Goal: Navigation & Orientation: Find specific page/section

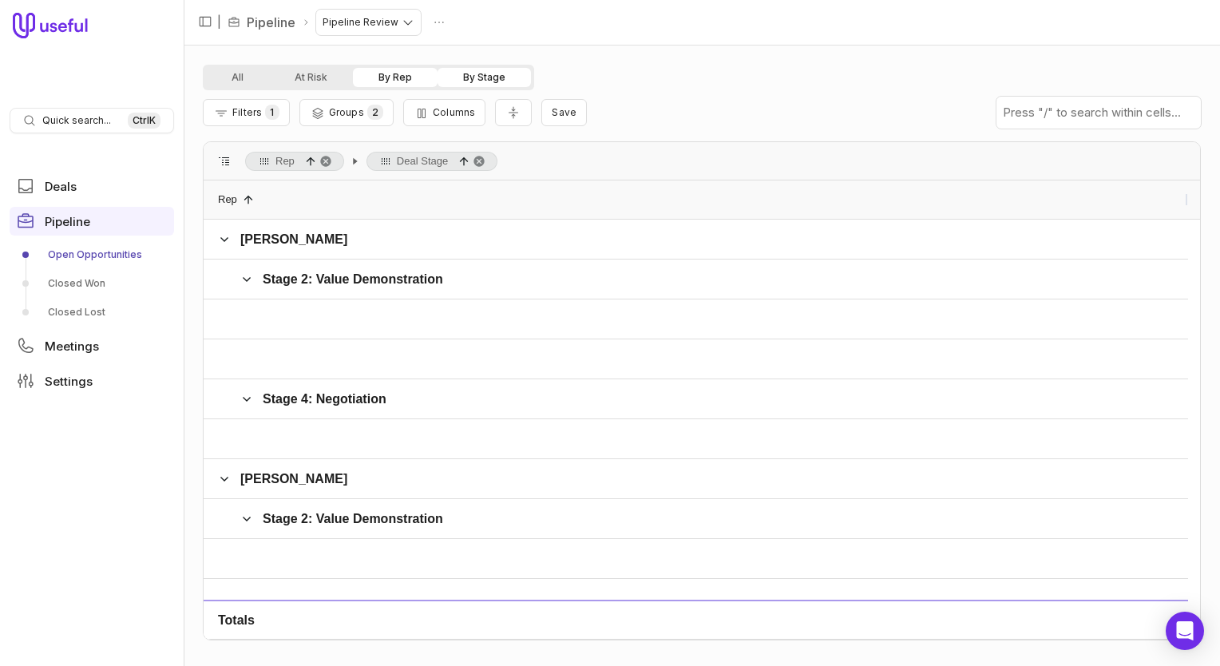
click at [1199, 32] on nav "| Pipeline Pipeline Review" at bounding box center [702, 23] width 1036 height 46
click at [338, 109] on span "Groups" at bounding box center [346, 112] width 35 height 12
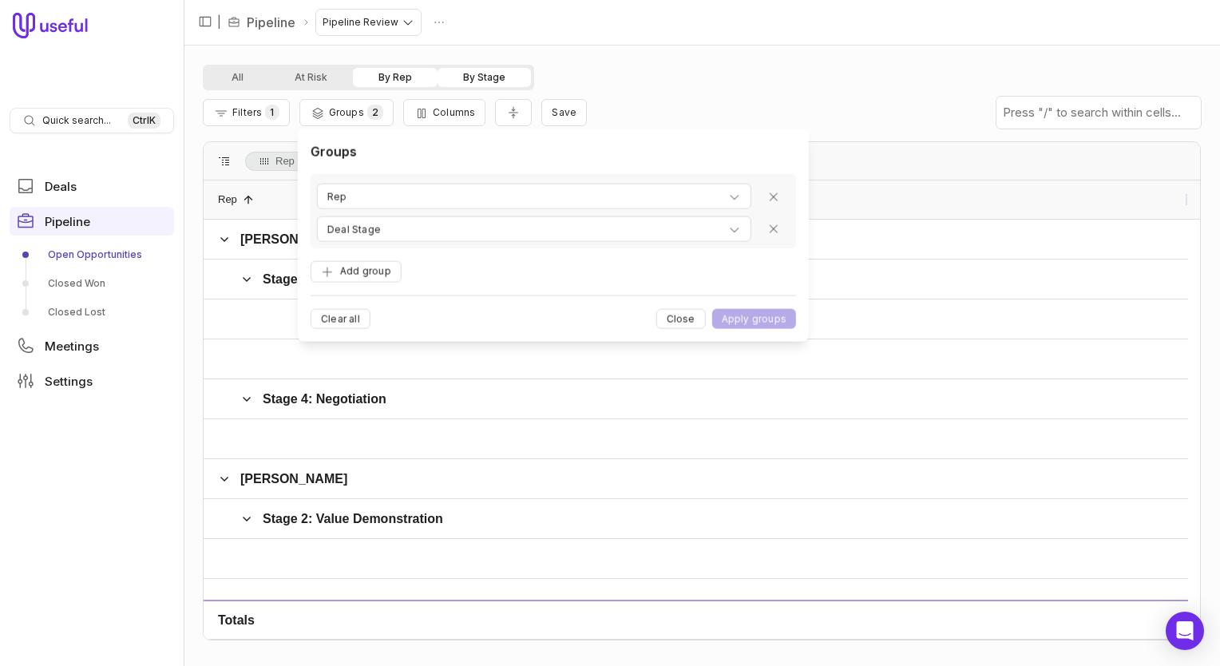
click at [756, 85] on div "All At Risk By Rep By Stage" at bounding box center [702, 78] width 998 height 26
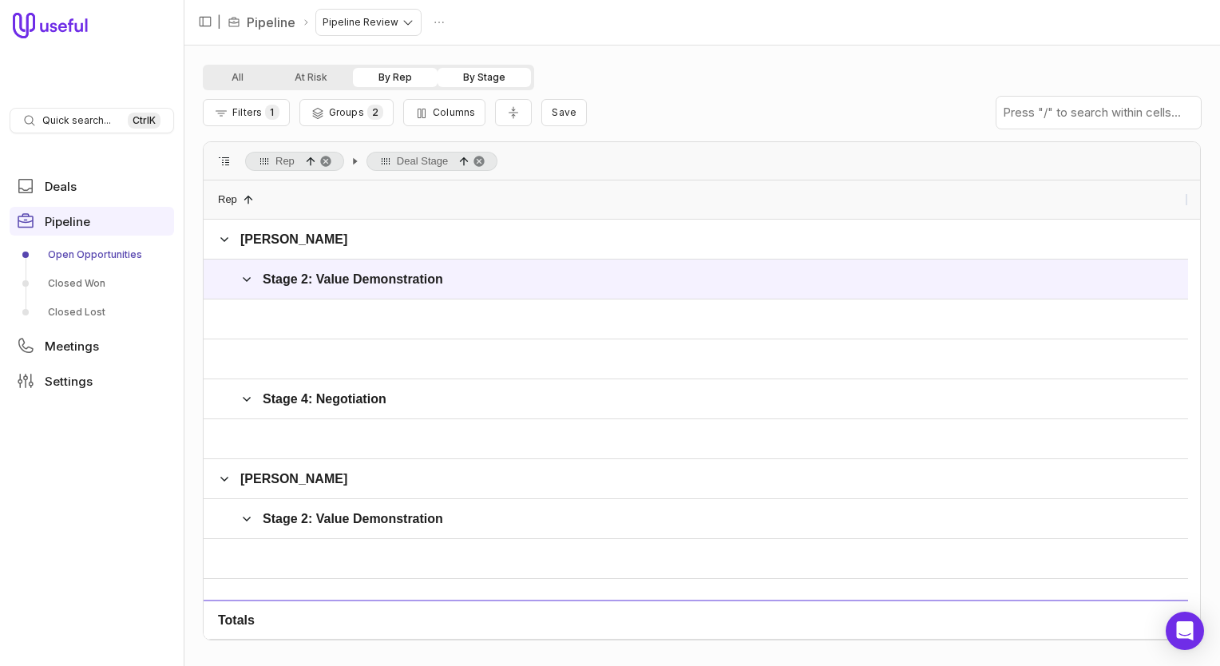
click at [247, 286] on span at bounding box center [246, 279] width 13 height 32
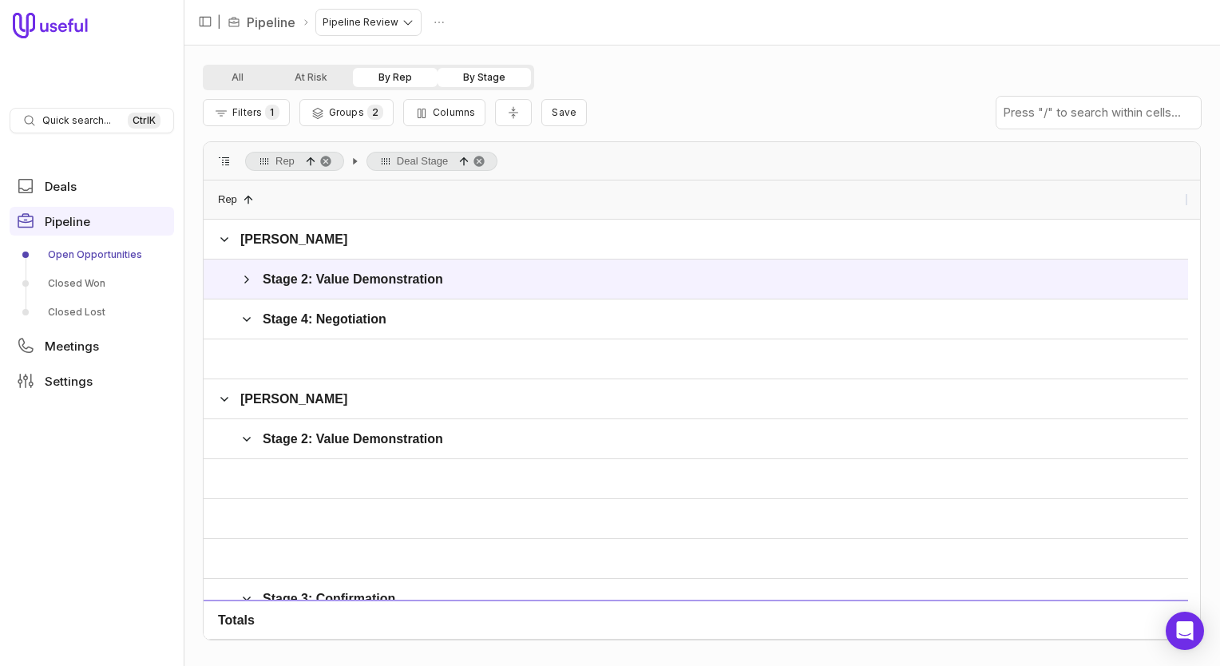
click at [247, 286] on span at bounding box center [246, 279] width 13 height 32
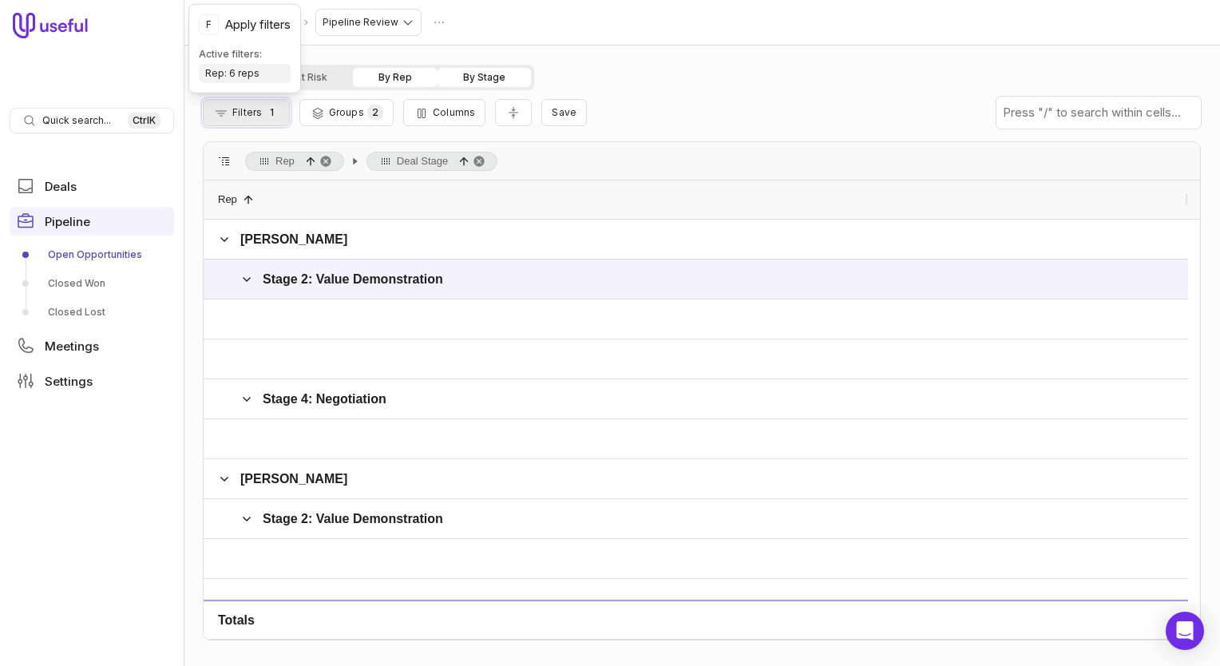
click at [265, 113] on span "1" at bounding box center [272, 112] width 14 height 15
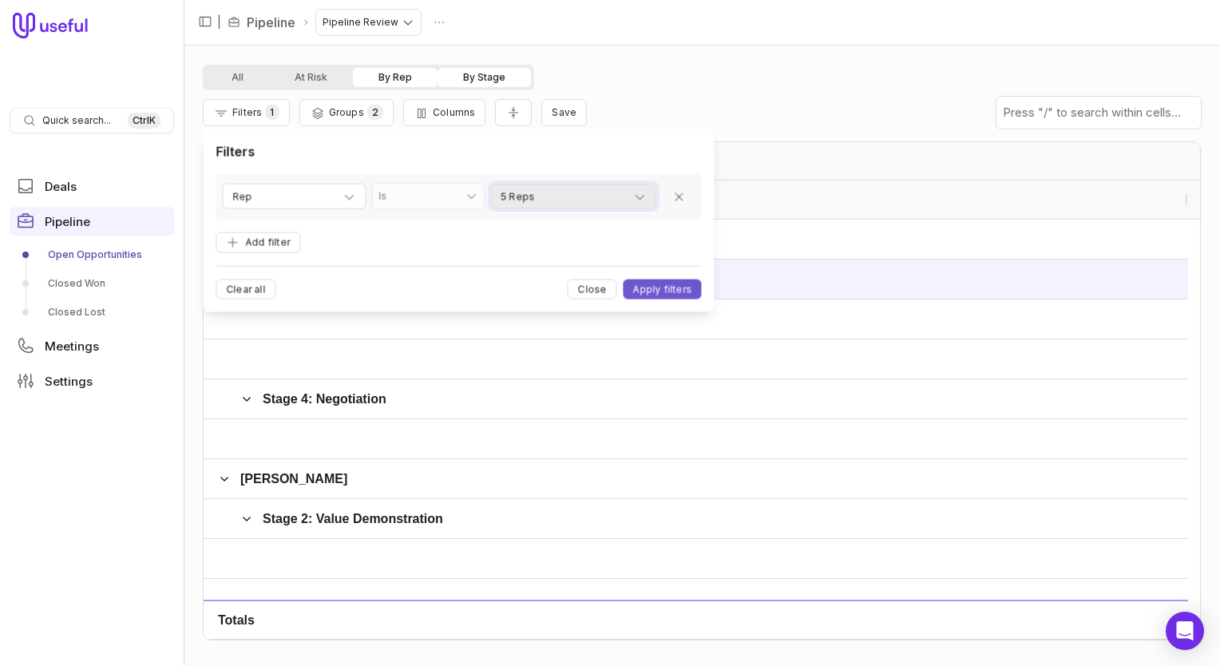
click at [584, 197] on div "5 Reps" at bounding box center [573, 197] width 145 height 19
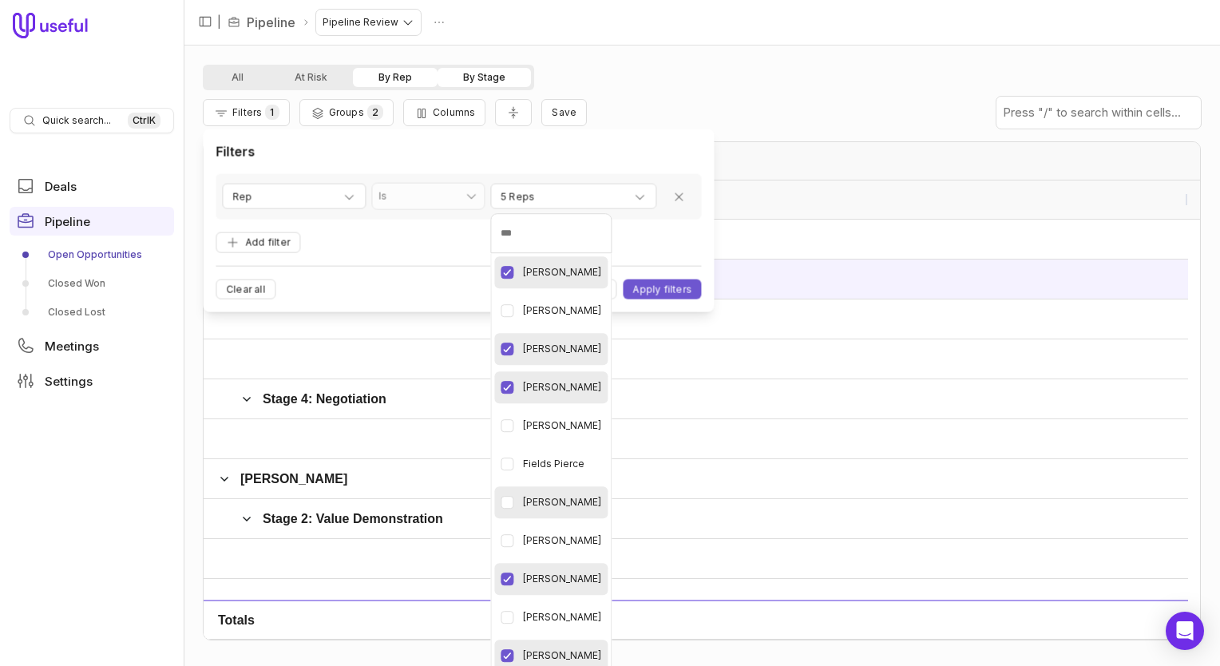
scroll to position [32, 0]
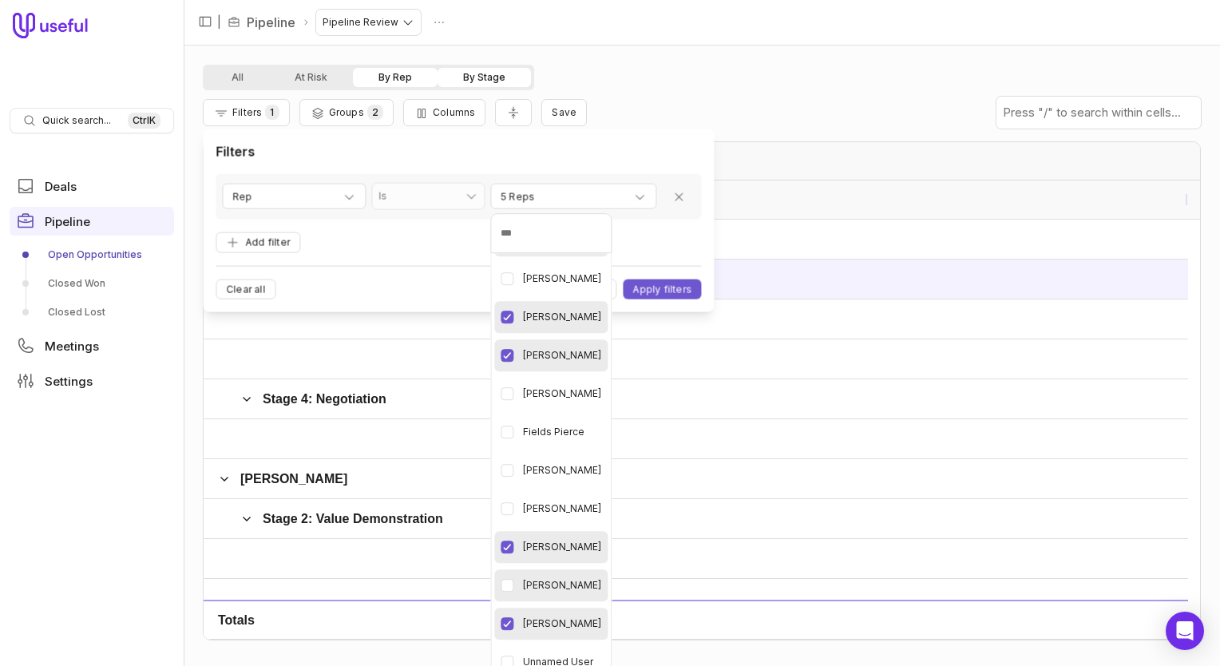
click at [512, 589] on div "[PERSON_NAME]" at bounding box center [550, 585] width 113 height 32
click at [660, 291] on html "Quick search... Ctrl K Deals Pipeline Open Opportunities Closed Won Closed Lost…" at bounding box center [610, 333] width 1220 height 666
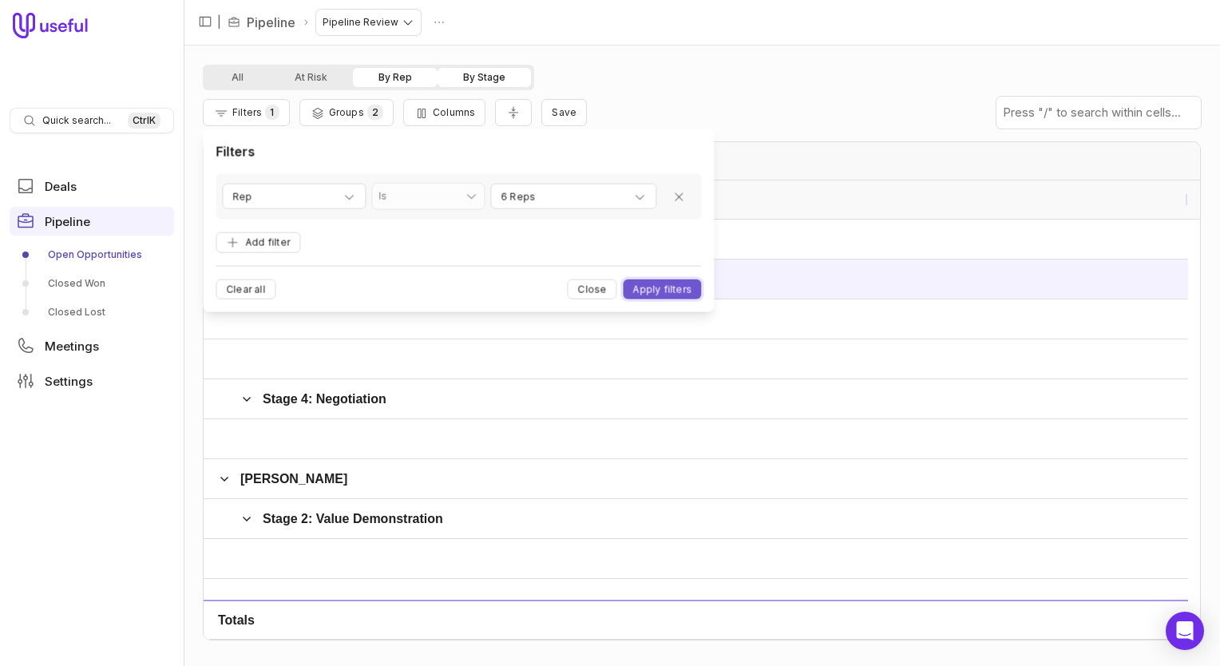
click at [660, 291] on button "Apply filters" at bounding box center [662, 289] width 78 height 20
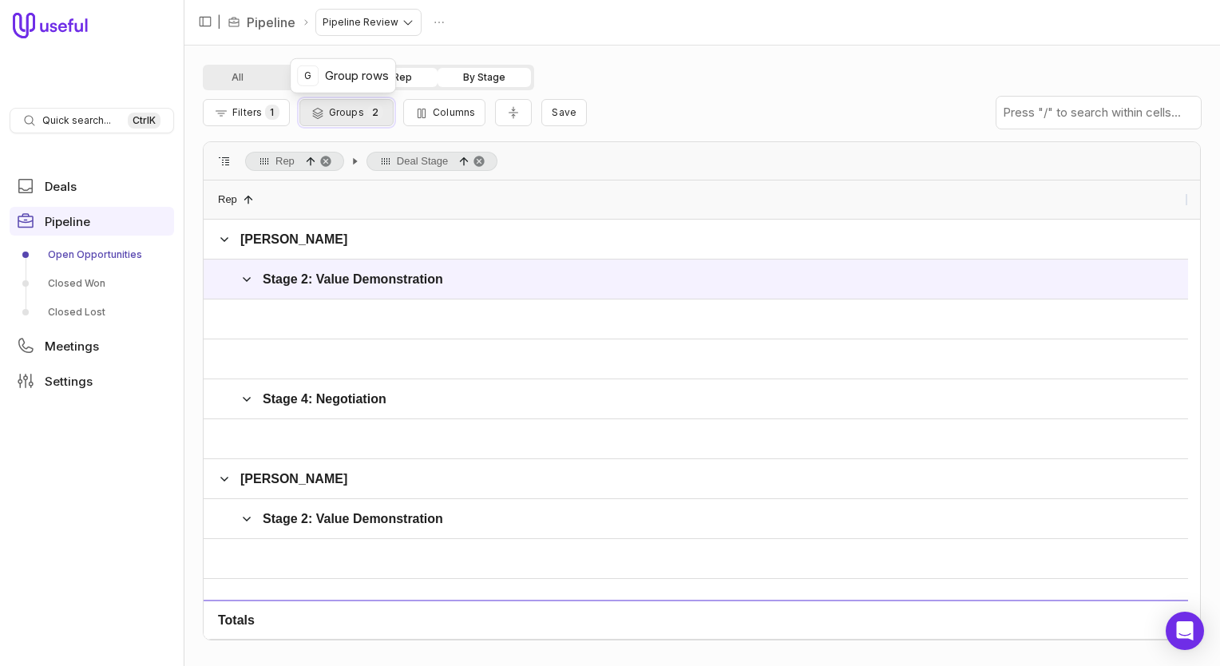
click at [347, 110] on span "Groups" at bounding box center [346, 112] width 35 height 12
click at [445, 111] on span "Columns" at bounding box center [454, 112] width 42 height 12
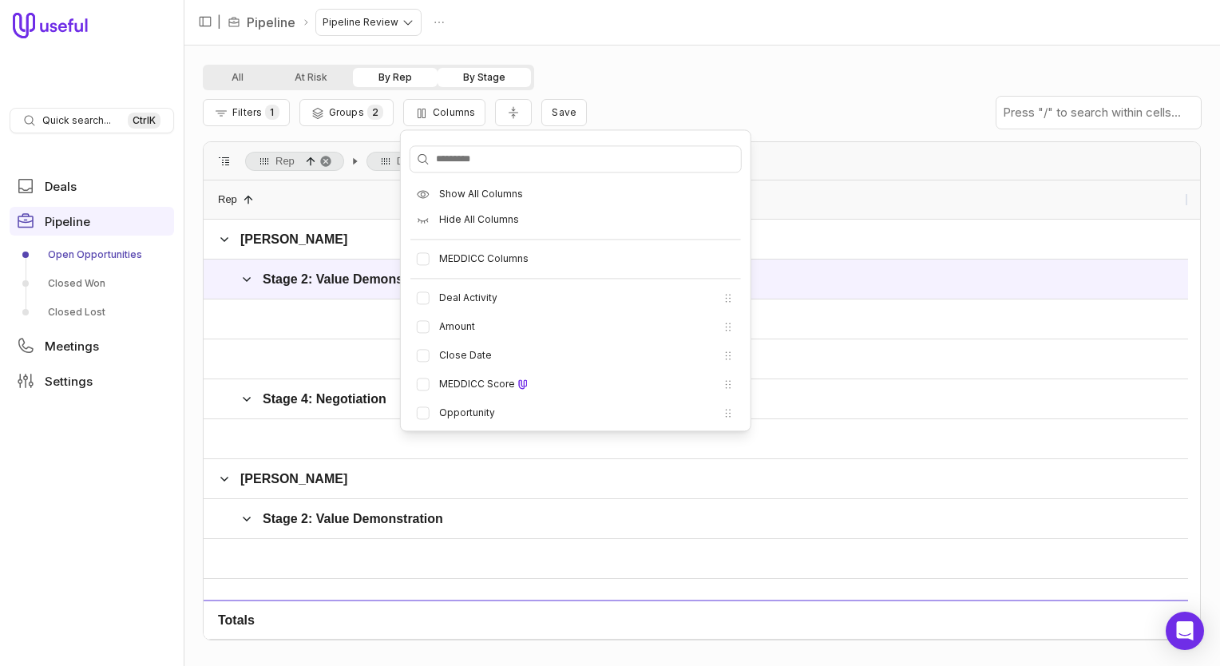
click at [682, 85] on div "All At Risk By Rep By Stage" at bounding box center [702, 78] width 998 height 26
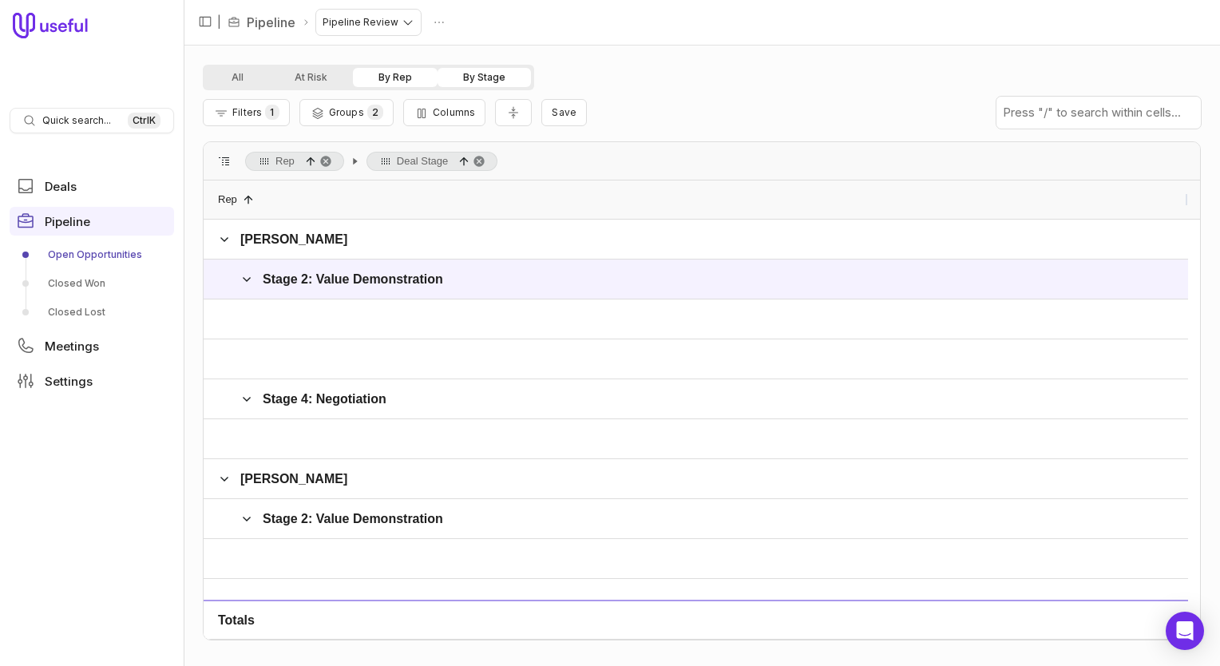
click at [118, 265] on link "Open Opportunities" at bounding box center [92, 255] width 164 height 26
click at [113, 255] on link "Open Opportunities" at bounding box center [92, 255] width 164 height 26
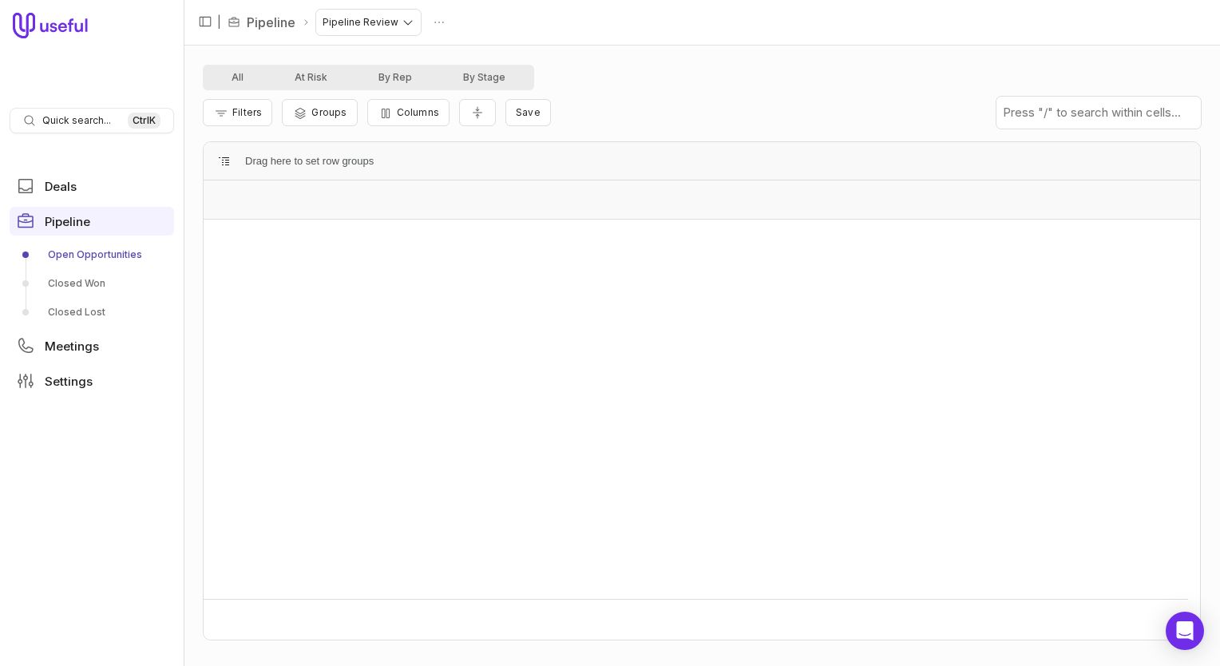
click at [85, 246] on link "Open Opportunities" at bounding box center [92, 255] width 164 height 26
click at [86, 259] on link "Open Opportunities" at bounding box center [92, 255] width 164 height 26
click at [89, 378] on span "Settings" at bounding box center [69, 381] width 48 height 12
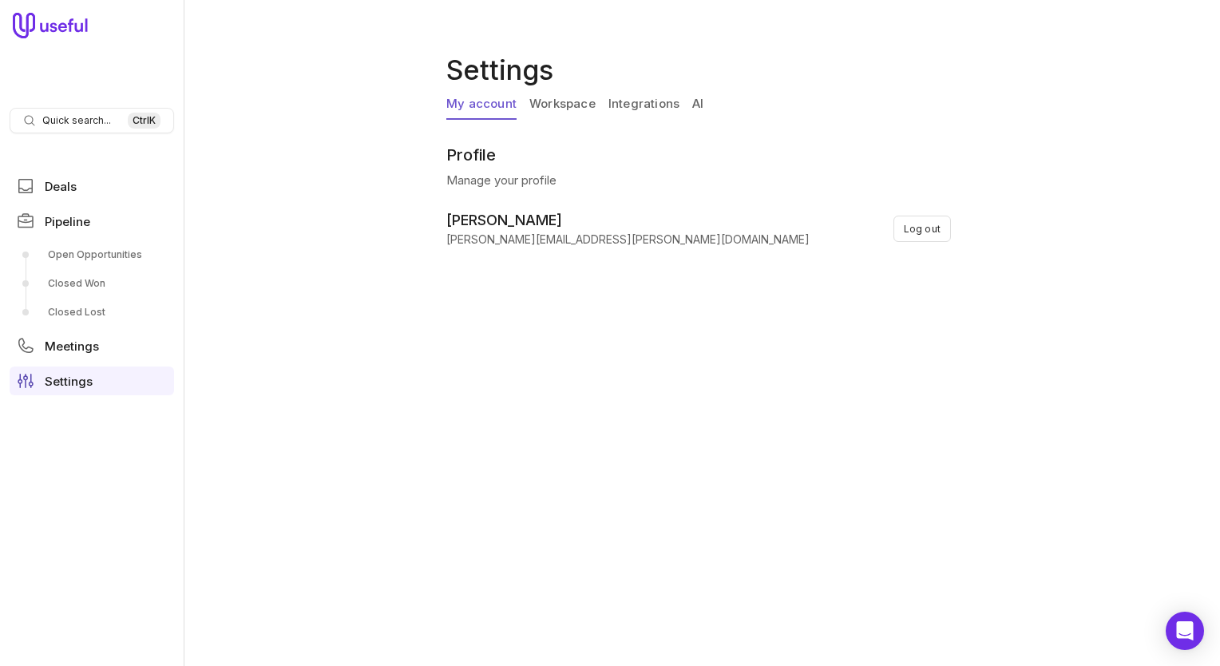
click at [584, 106] on link "Workspace" at bounding box center [562, 104] width 66 height 30
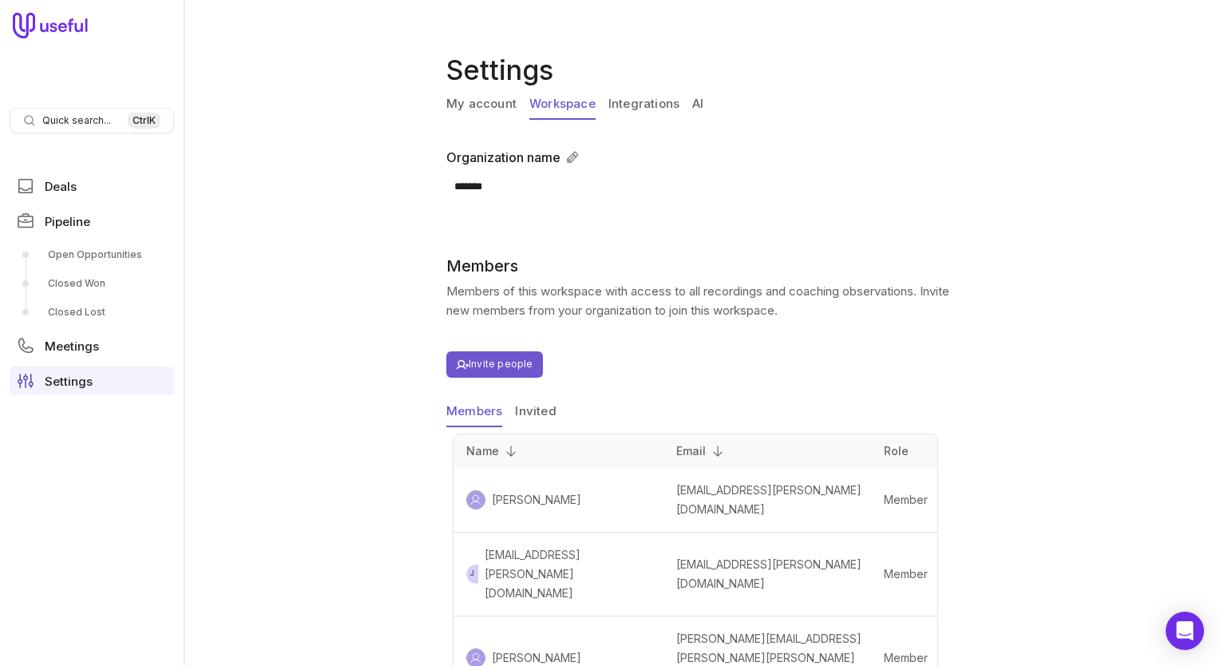
click at [636, 100] on link "Integrations" at bounding box center [643, 104] width 71 height 30
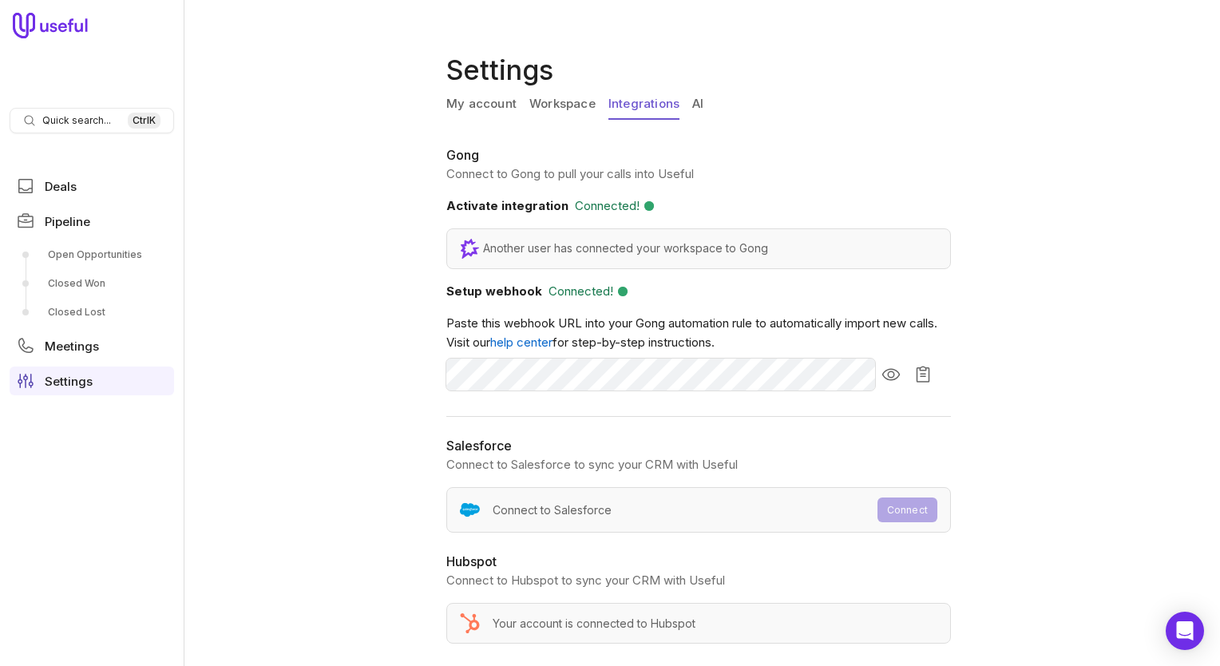
click at [699, 101] on link "AI" at bounding box center [697, 104] width 11 height 30
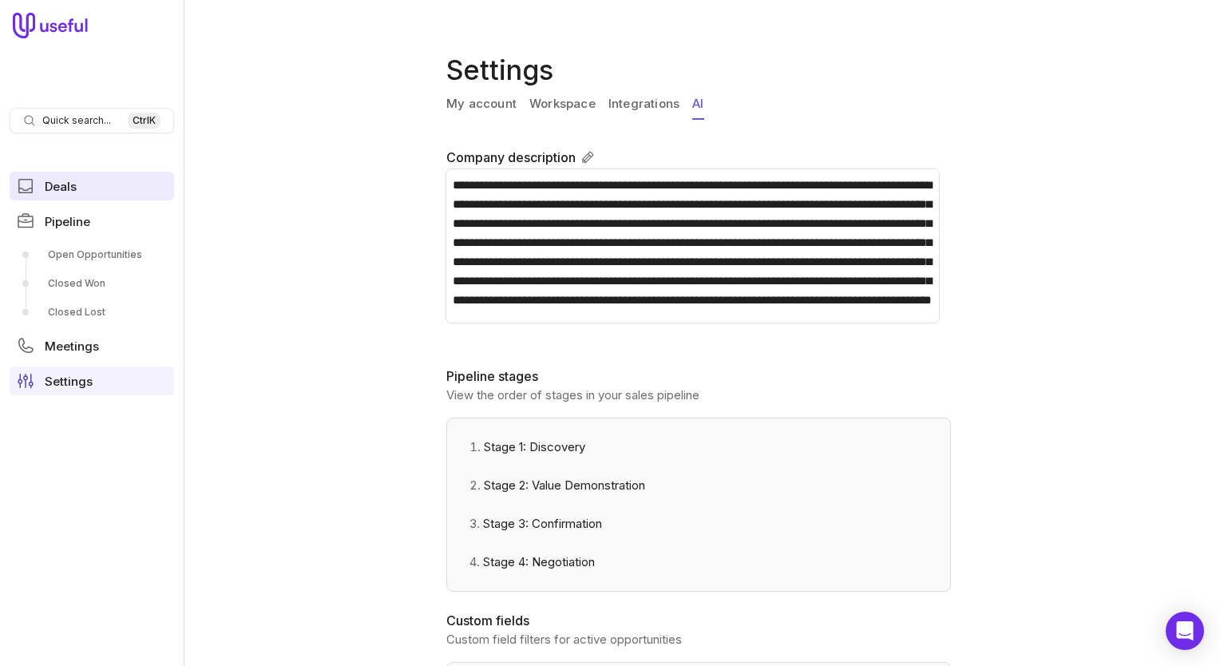
click at [70, 172] on link "Deals" at bounding box center [92, 186] width 164 height 29
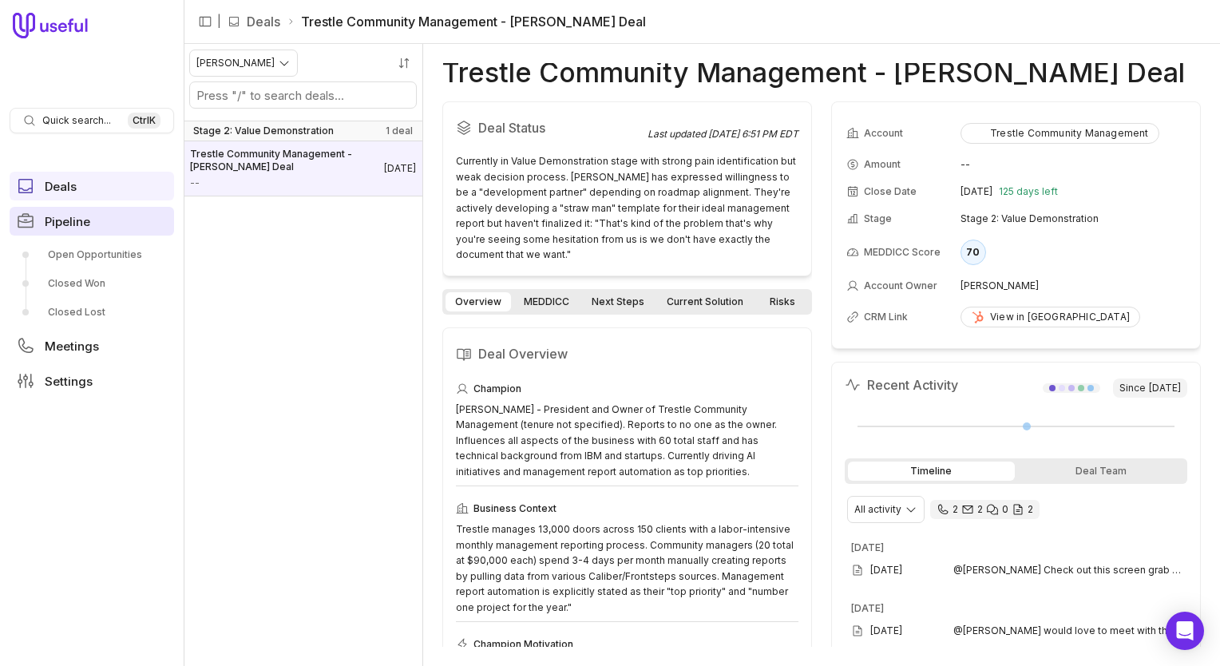
click at [62, 221] on span "Pipeline" at bounding box center [68, 222] width 46 height 12
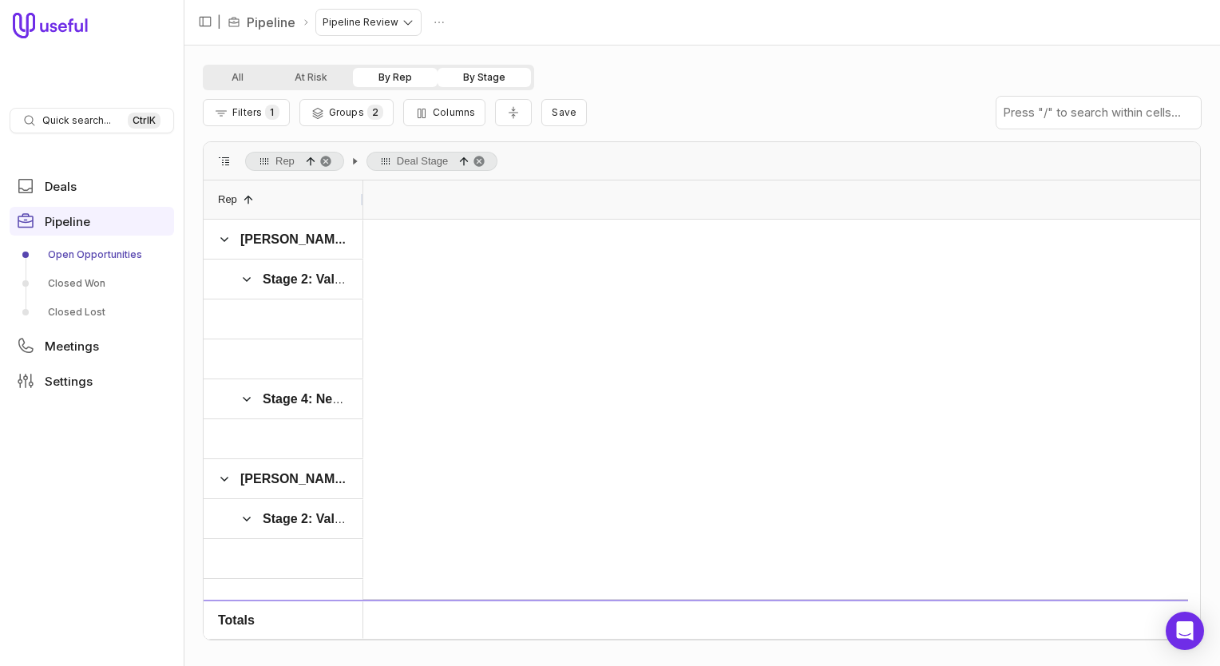
click at [69, 258] on link "Open Opportunities" at bounding box center [92, 255] width 164 height 26
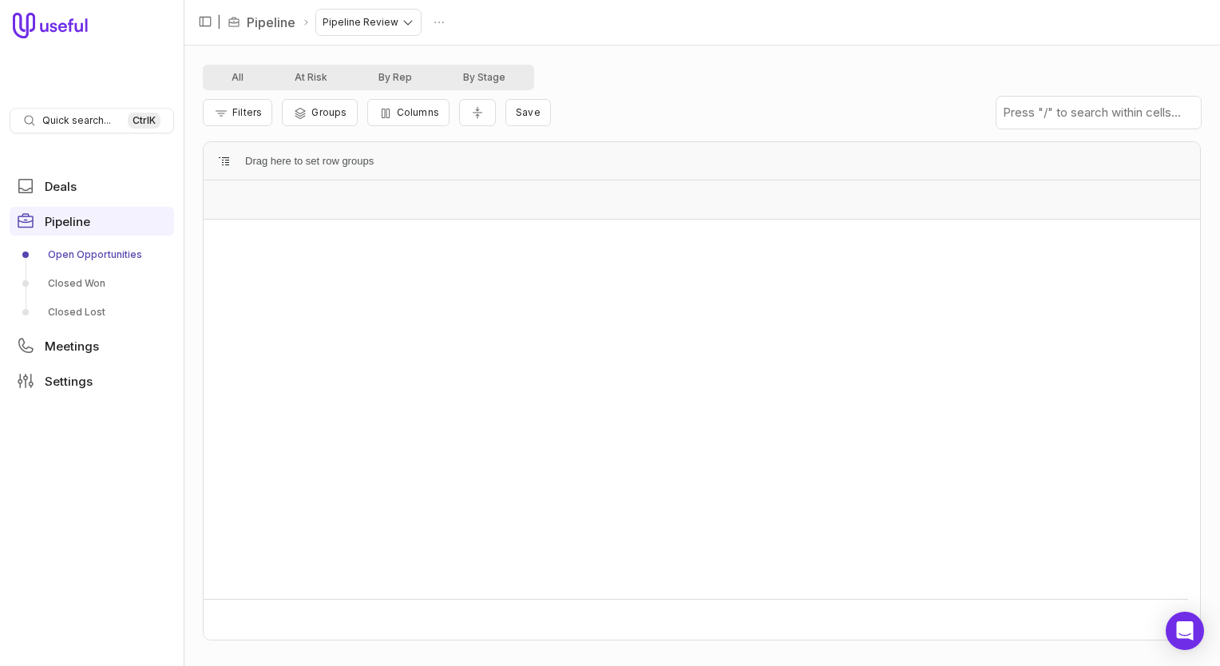
click at [70, 255] on link "Open Opportunities" at bounding box center [92, 255] width 164 height 26
click at [79, 224] on span "Pipeline" at bounding box center [68, 222] width 46 height 12
click at [399, 21] on html "Quick search... Ctrl K Deals Pipeline Open Opportunities Closed Won Closed Lost…" at bounding box center [610, 333] width 1220 height 666
click at [632, 88] on div "All At Risk By Rep By Stage" at bounding box center [702, 78] width 998 height 26
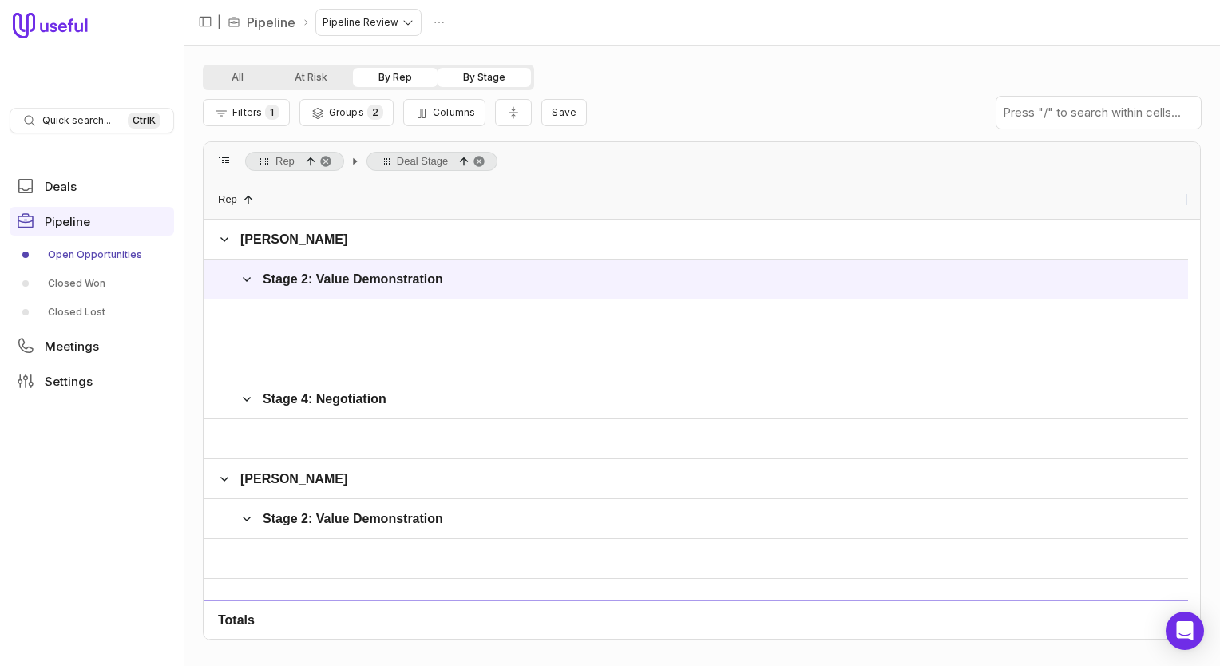
click at [351, 277] on span "Stage 2: Value Demonstration" at bounding box center [353, 279] width 180 height 14
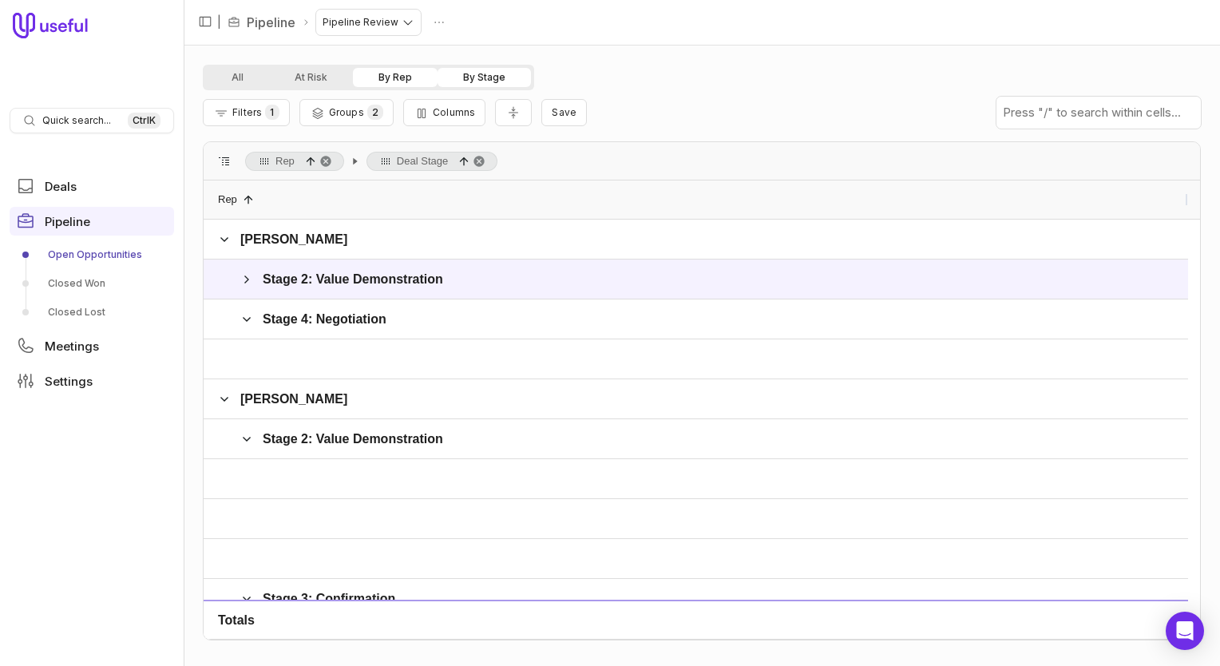
click at [225, 164] on span at bounding box center [224, 161] width 13 height 13
click at [226, 160] on span at bounding box center [224, 161] width 13 height 13
click at [227, 160] on span at bounding box center [224, 161] width 13 height 13
click at [224, 117] on icon "Filter Pipeline" at bounding box center [221, 113] width 16 height 13
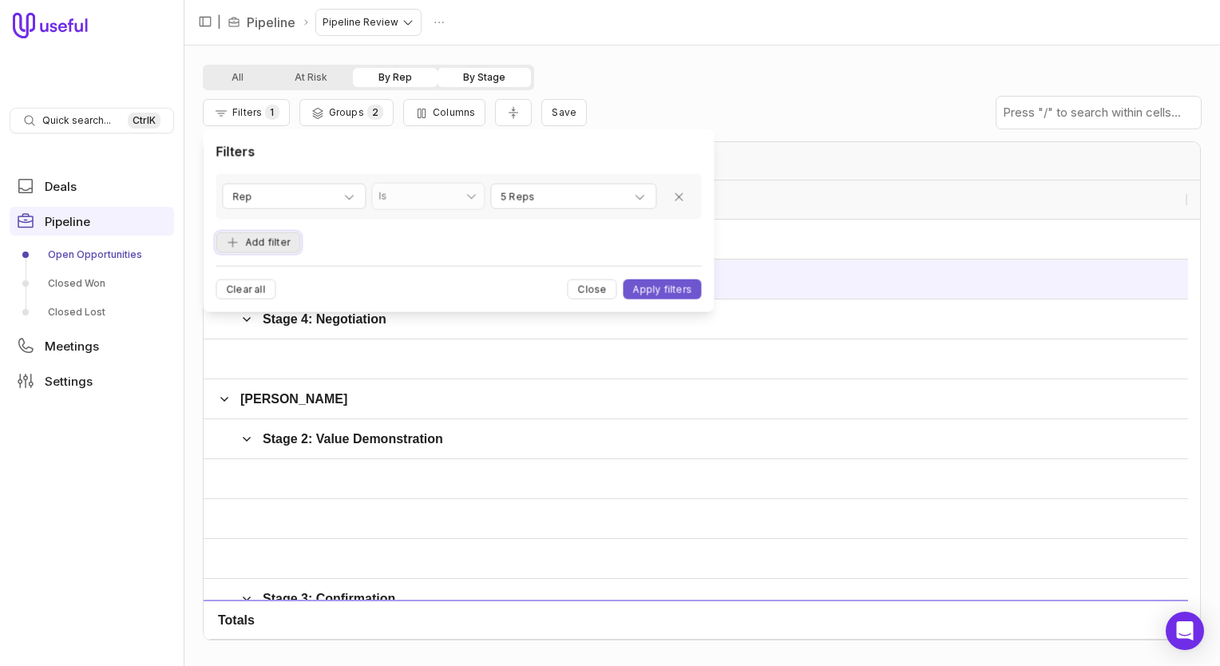
click at [268, 239] on button "Add filter" at bounding box center [258, 243] width 85 height 22
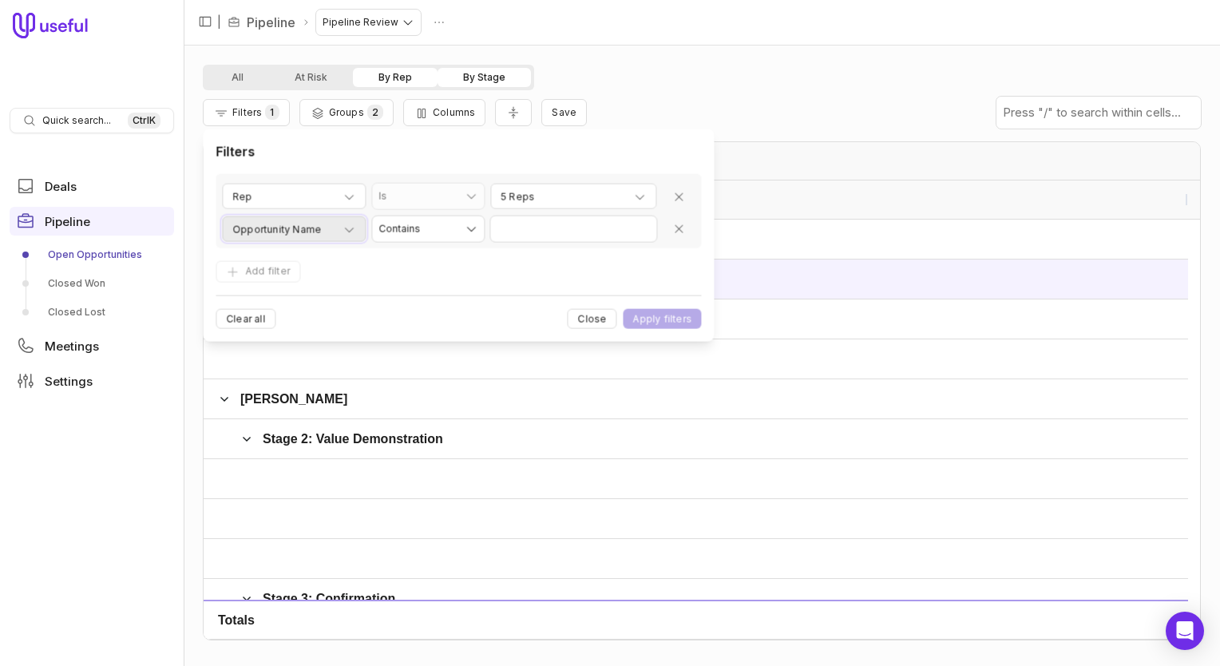
click at [351, 232] on icon "button" at bounding box center [348, 230] width 13 height 13
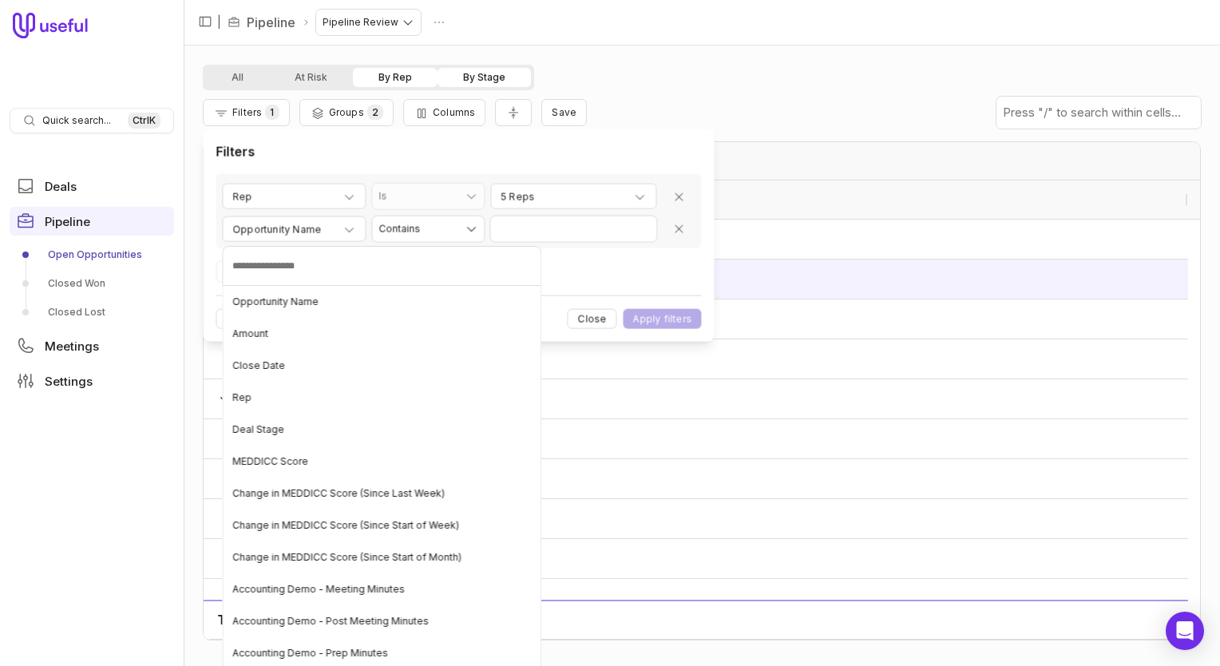
click at [580, 321] on html "Quick search... Ctrl K Deals Pipeline Open Opportunities Closed Won Closed Lost…" at bounding box center [610, 333] width 1220 height 666
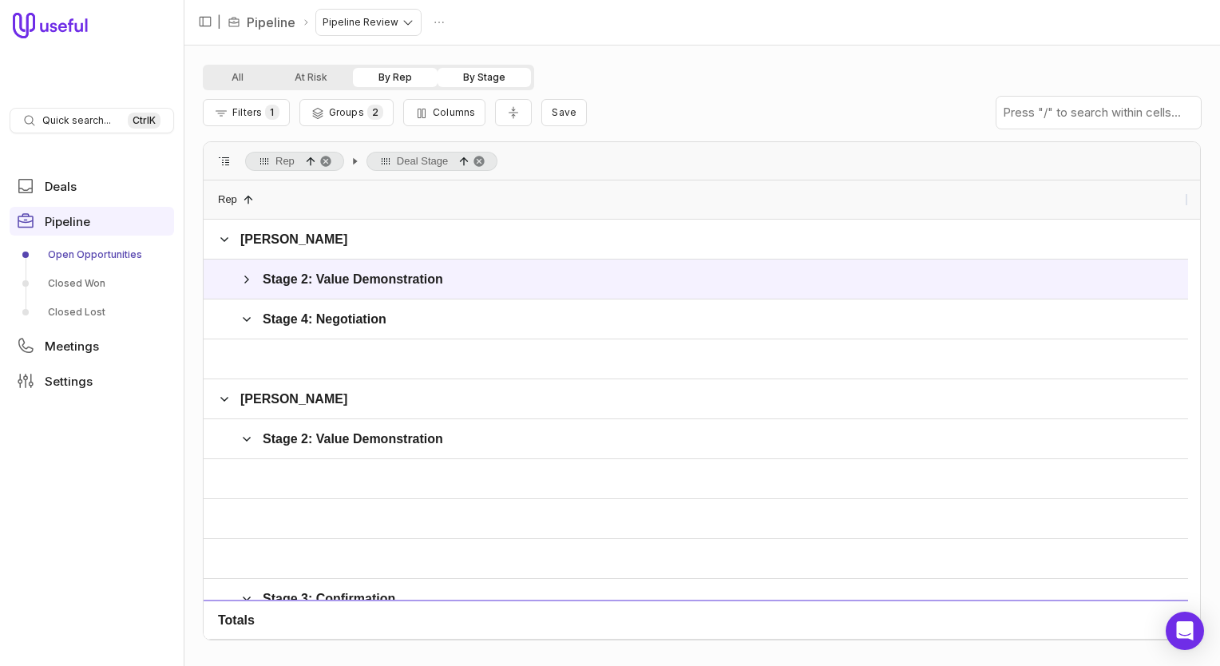
click at [717, 83] on div "All At Risk By Rep By Stage" at bounding box center [702, 78] width 998 height 26
click at [437, 21] on html "Quick search... Ctrl K Deals Pipeline Open Opportunities Closed Won Closed Lost…" at bounding box center [610, 333] width 1220 height 666
click at [287, 28] on html "Quick search... Ctrl K Deals Pipeline Open Opportunities Closed Won Closed Lost…" at bounding box center [610, 333] width 1220 height 666
click at [859, 18] on nav "| Pipeline Pipeline Review" at bounding box center [702, 23] width 1036 height 46
